Goal: Information Seeking & Learning: Understand process/instructions

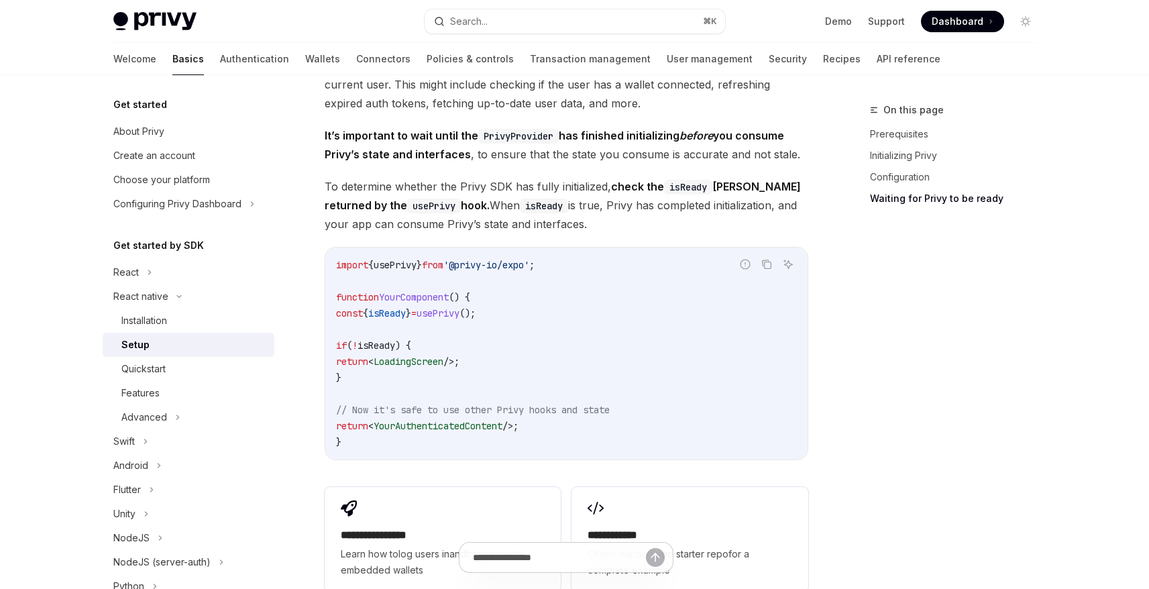
scroll to position [1071, 0]
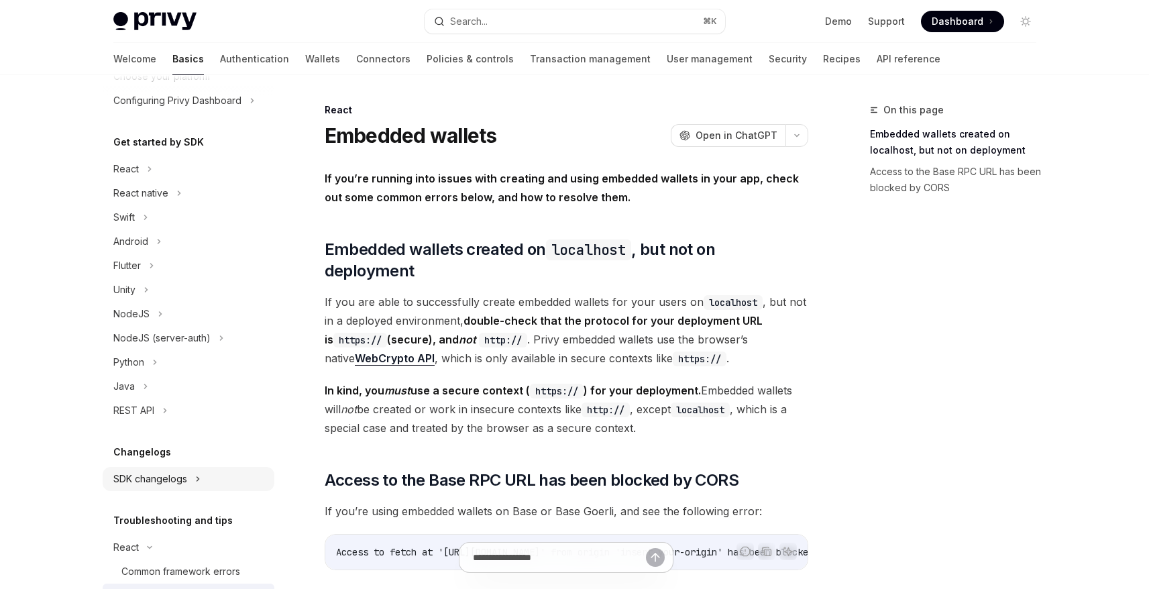
scroll to position [103, 0]
click at [160, 196] on div "React native" at bounding box center [140, 194] width 55 height 16
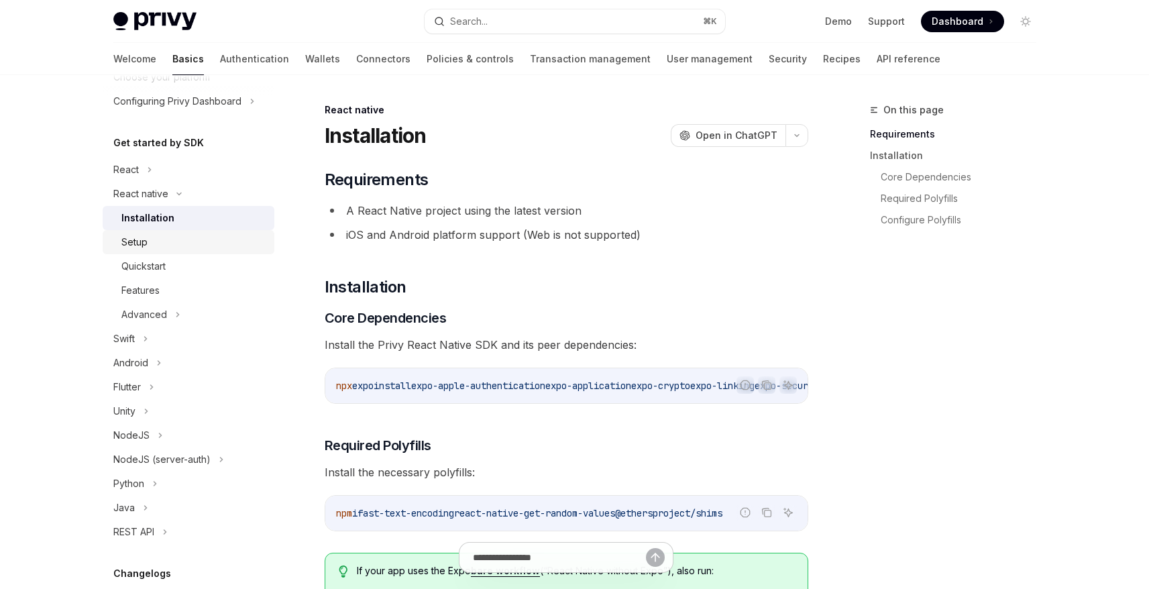
click at [170, 243] on div "Setup" at bounding box center [193, 242] width 145 height 16
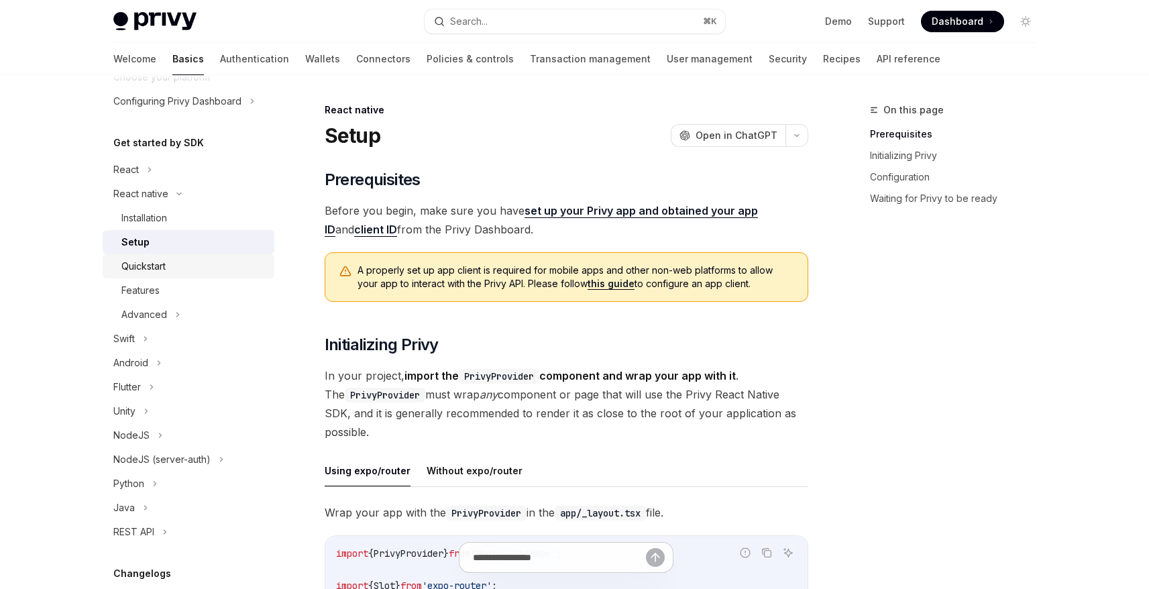
click at [165, 266] on div "Quickstart" at bounding box center [143, 266] width 44 height 16
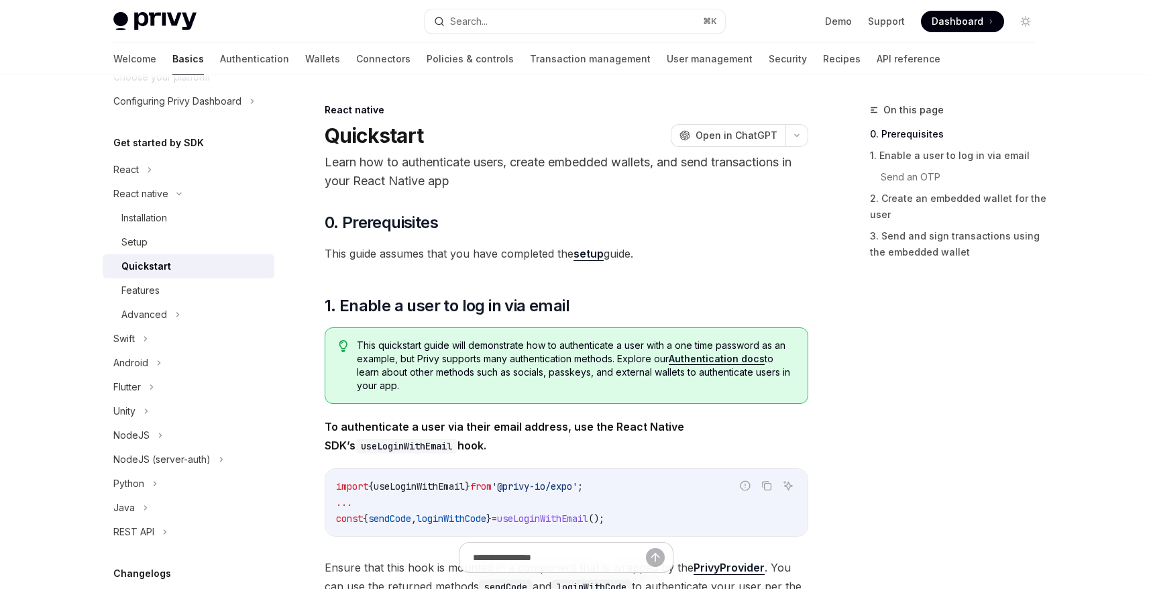
click at [585, 260] on link "setup" at bounding box center [588, 254] width 30 height 14
type textarea "*"
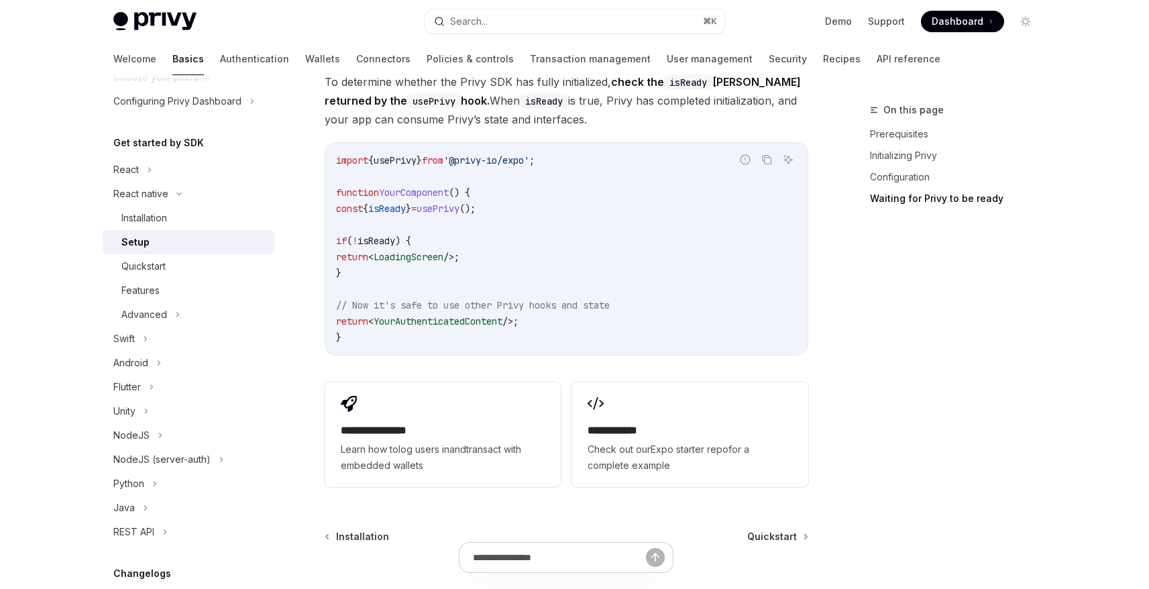
scroll to position [1135, 0]
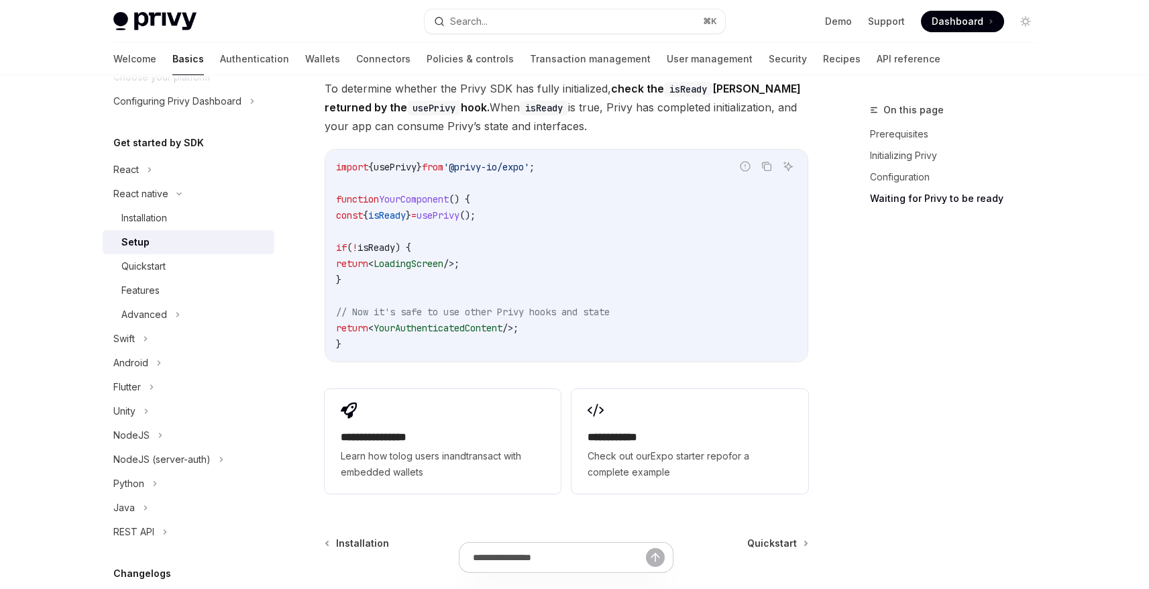
drag, startPoint x: 437, startPoint y: 313, endPoint x: 651, endPoint y: 318, distance: 214.6
click at [651, 318] on code "import { usePrivy } from '@privy-io/expo' ; function YourComponent () { const {…" at bounding box center [566, 255] width 461 height 193
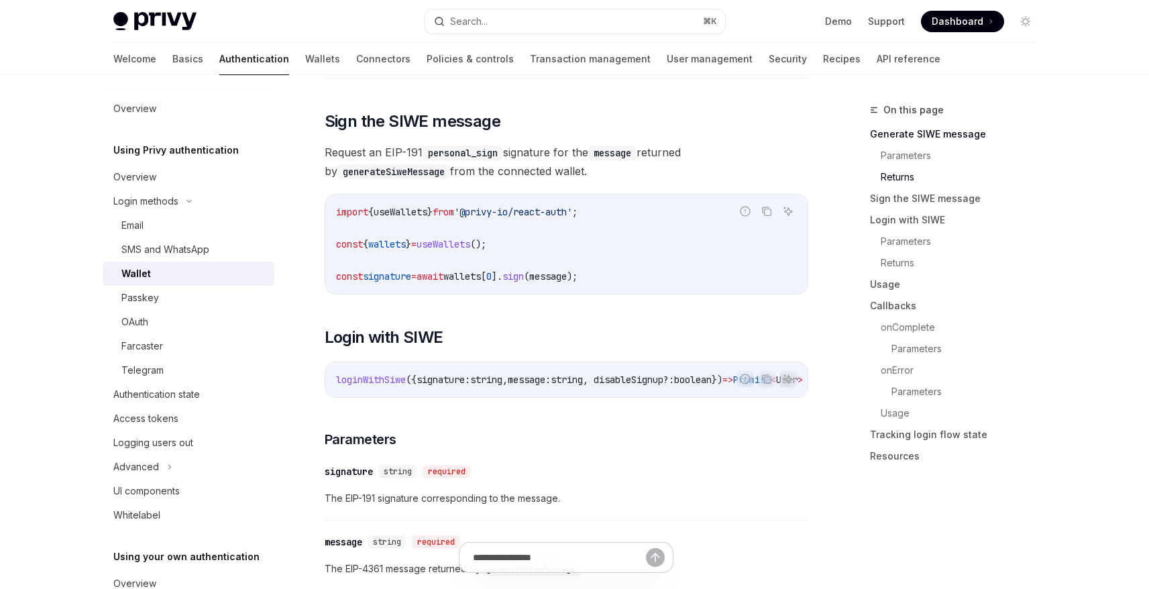
scroll to position [874, 0]
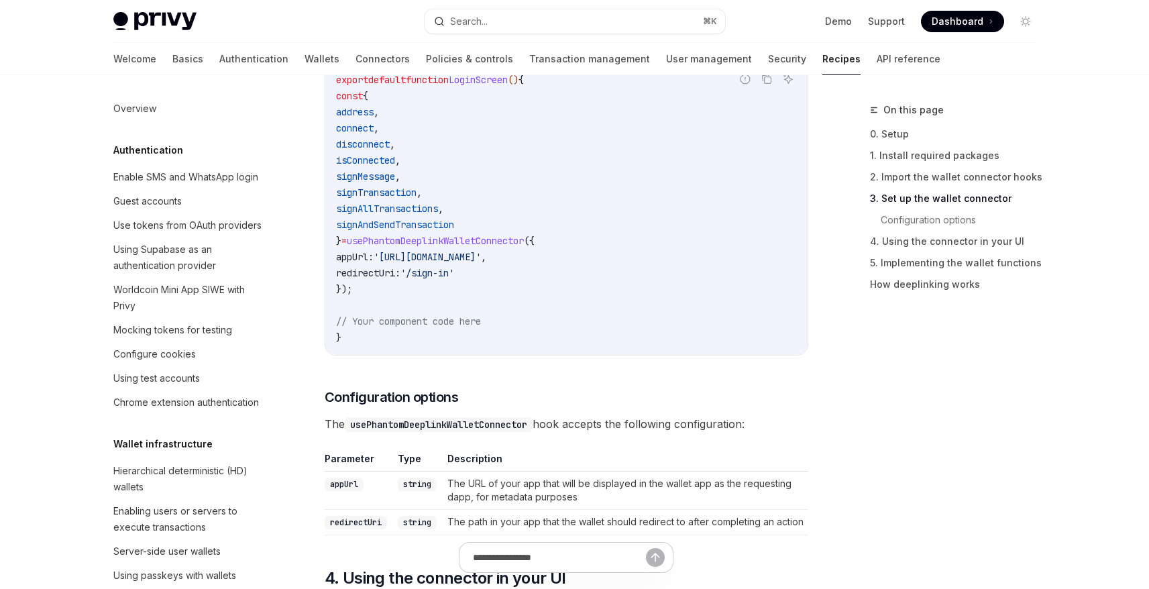
scroll to position [1410, 0]
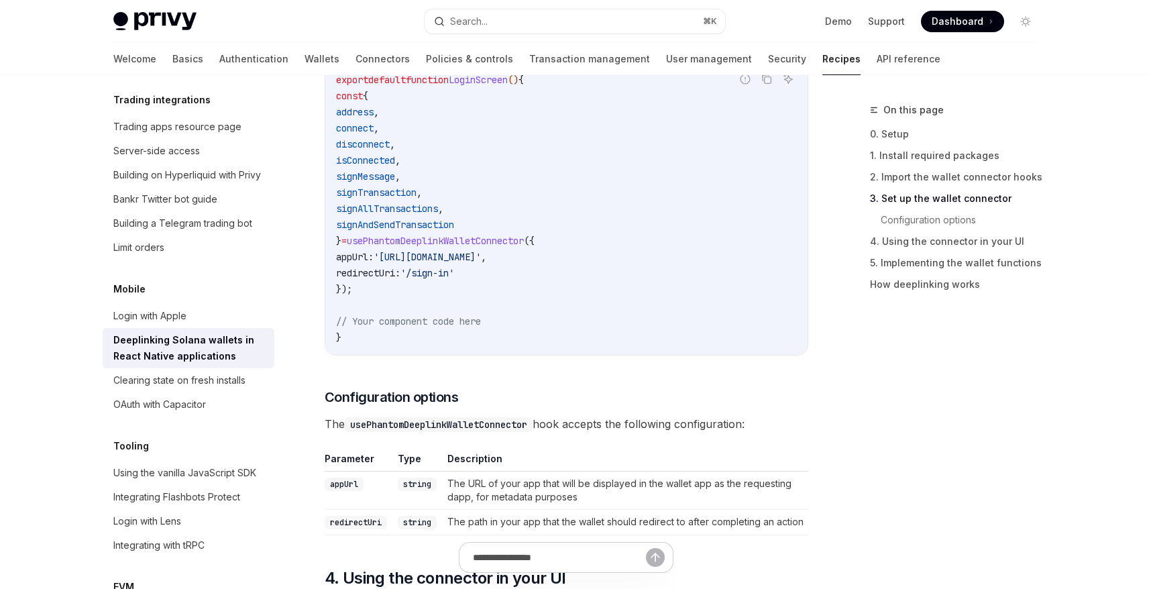
drag, startPoint x: 400, startPoint y: 271, endPoint x: 567, endPoint y: 338, distance: 179.9
click at [504, 270] on code "export default function LoginScreen () { const { address , connect , disconnect…" at bounding box center [566, 209] width 461 height 274
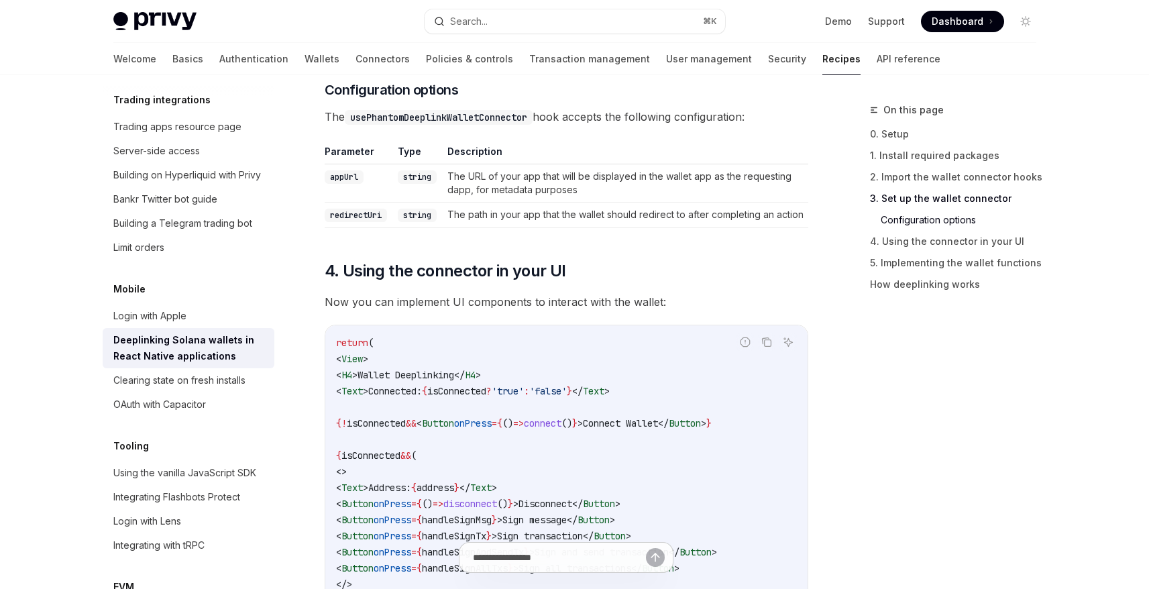
scroll to position [912, 0]
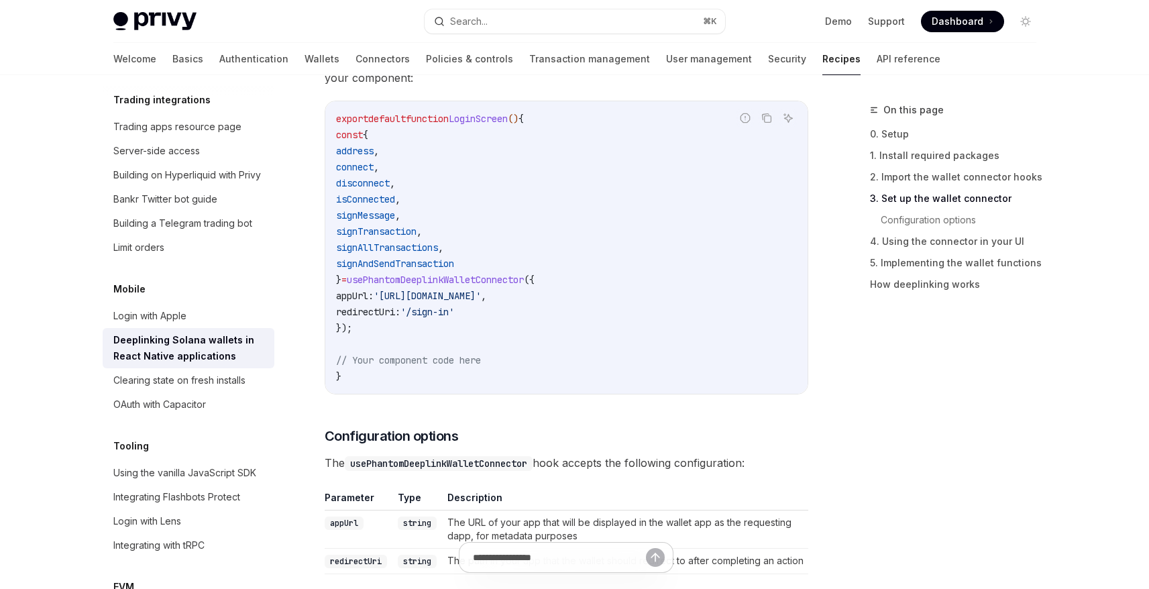
click at [551, 192] on code "export default function LoginScreen () { const { address , connect , disconnect…" at bounding box center [566, 248] width 461 height 274
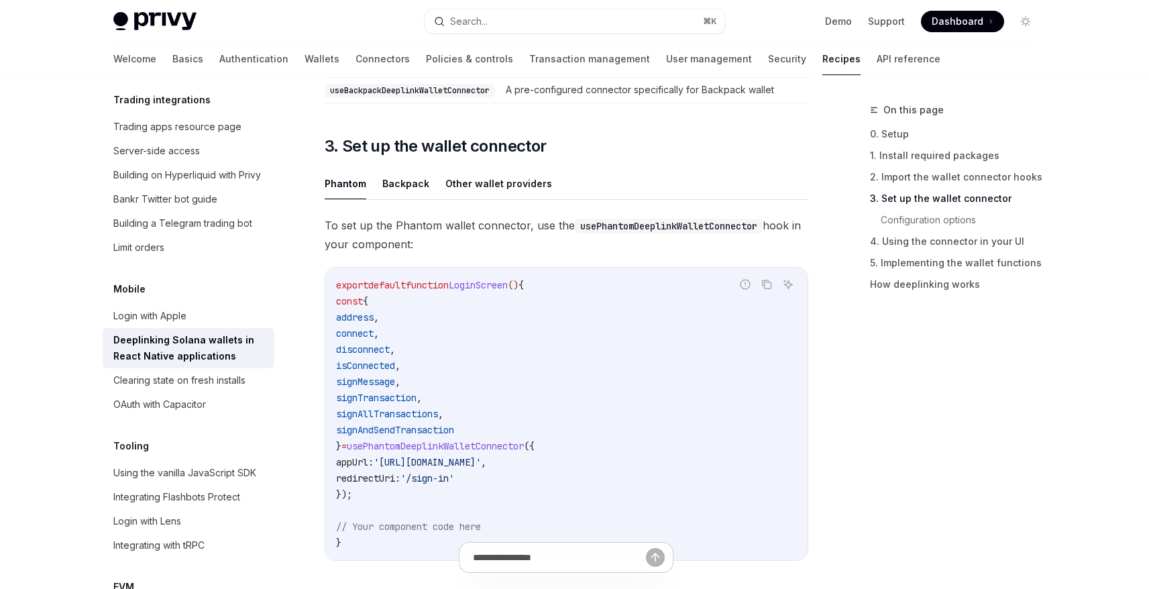
scroll to position [799, 0]
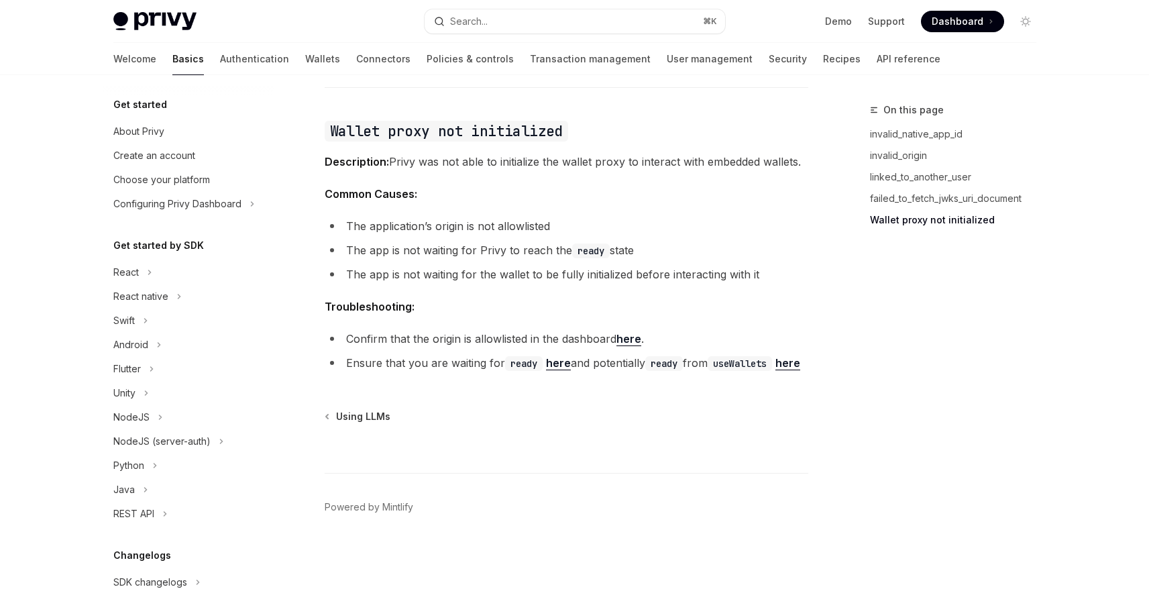
scroll to position [149, 0]
